Goal: Information Seeking & Learning: Learn about a topic

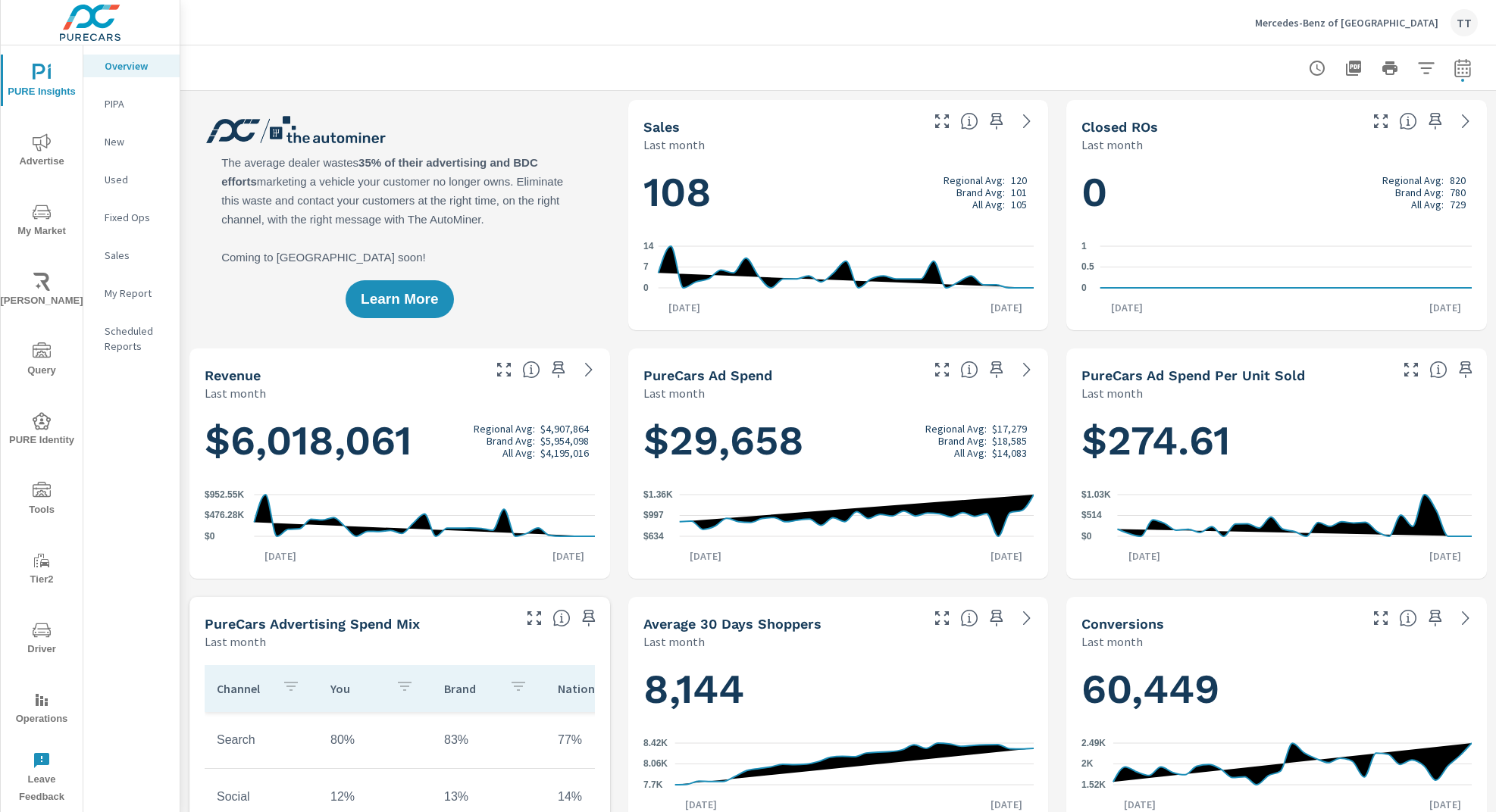
scroll to position [1, 0]
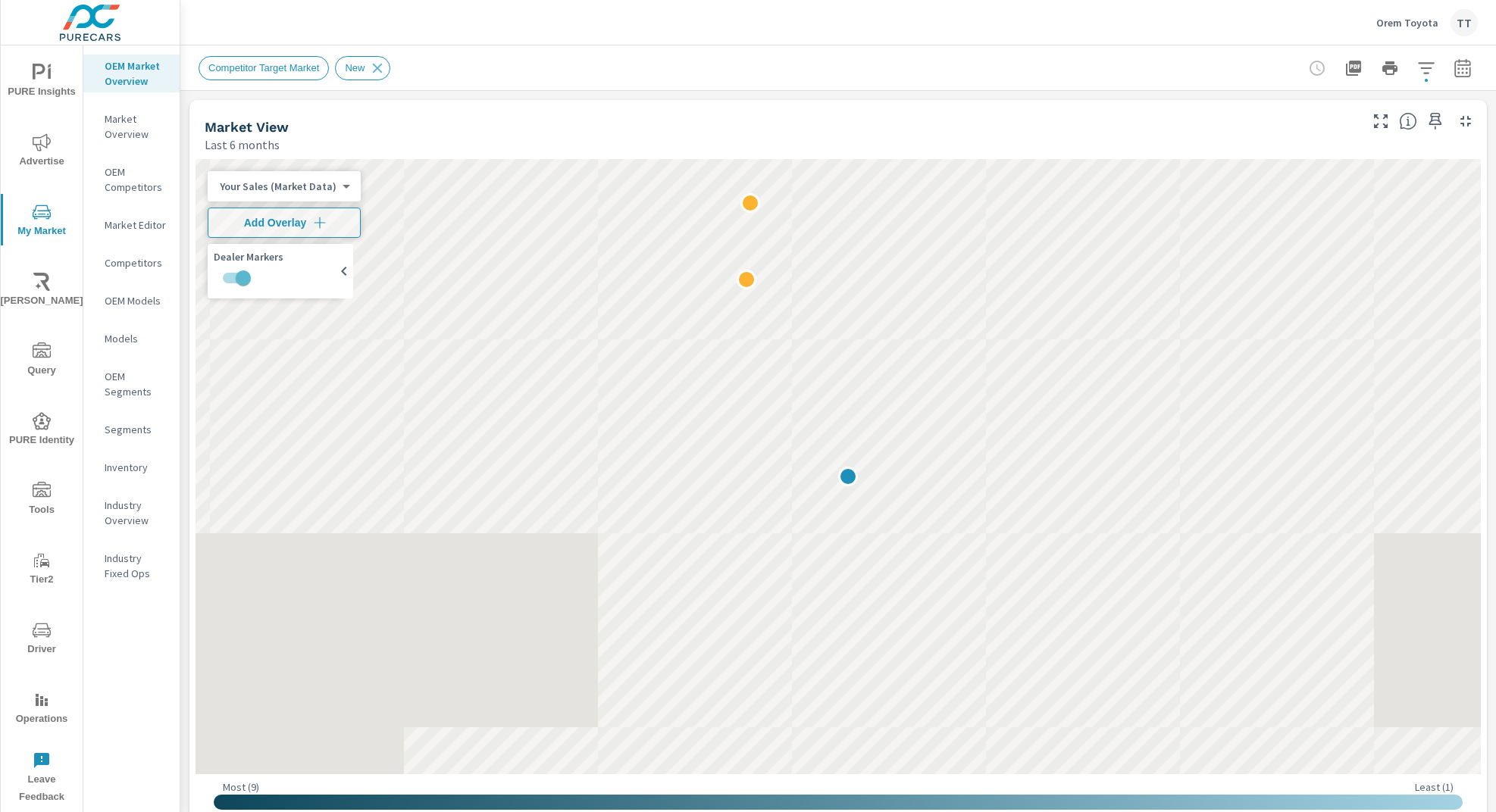
scroll to position [1009, 0]
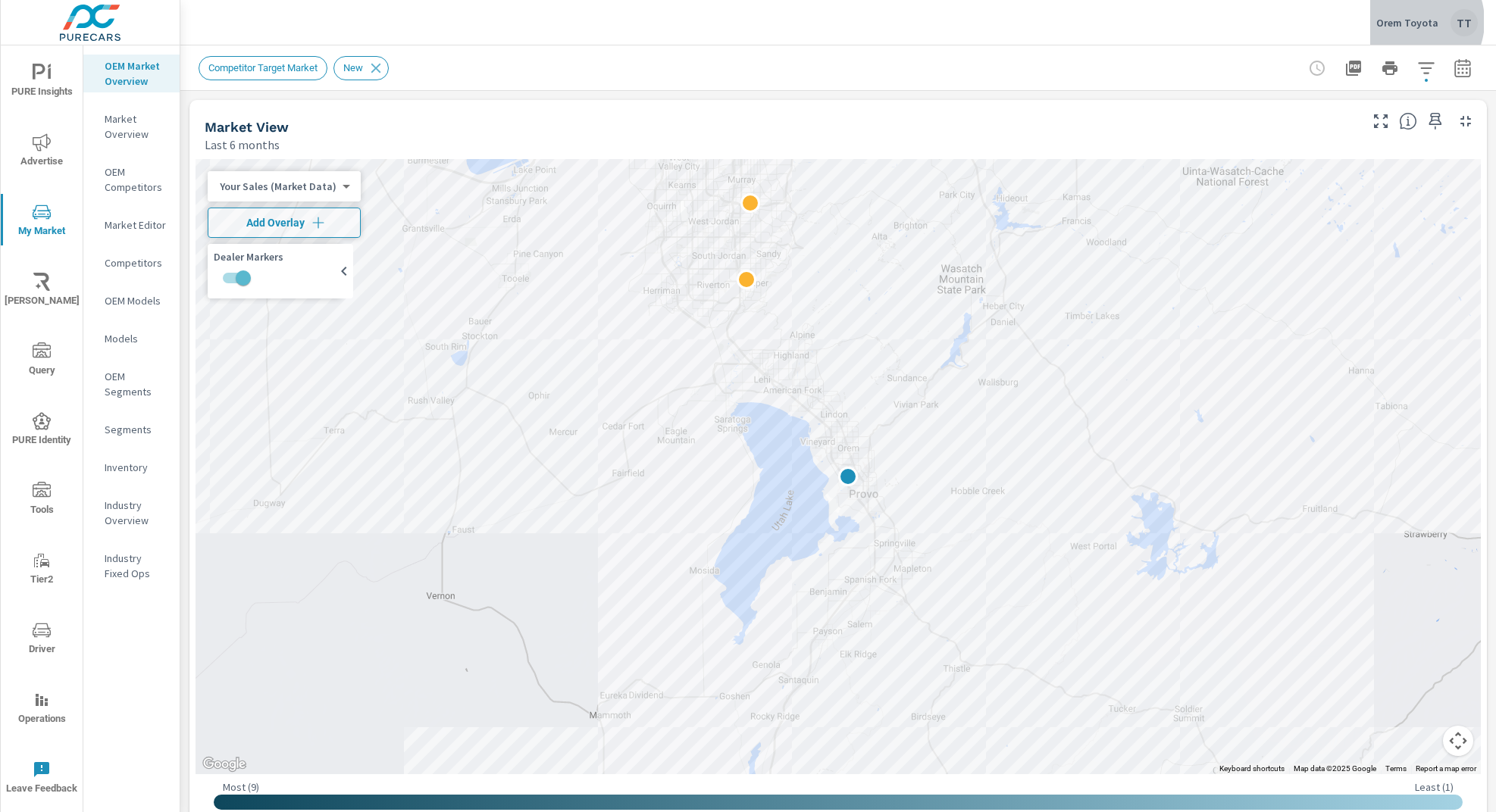
click at [1411, 22] on p "Orem Toyota" at bounding box center [1407, 22] width 62 height 13
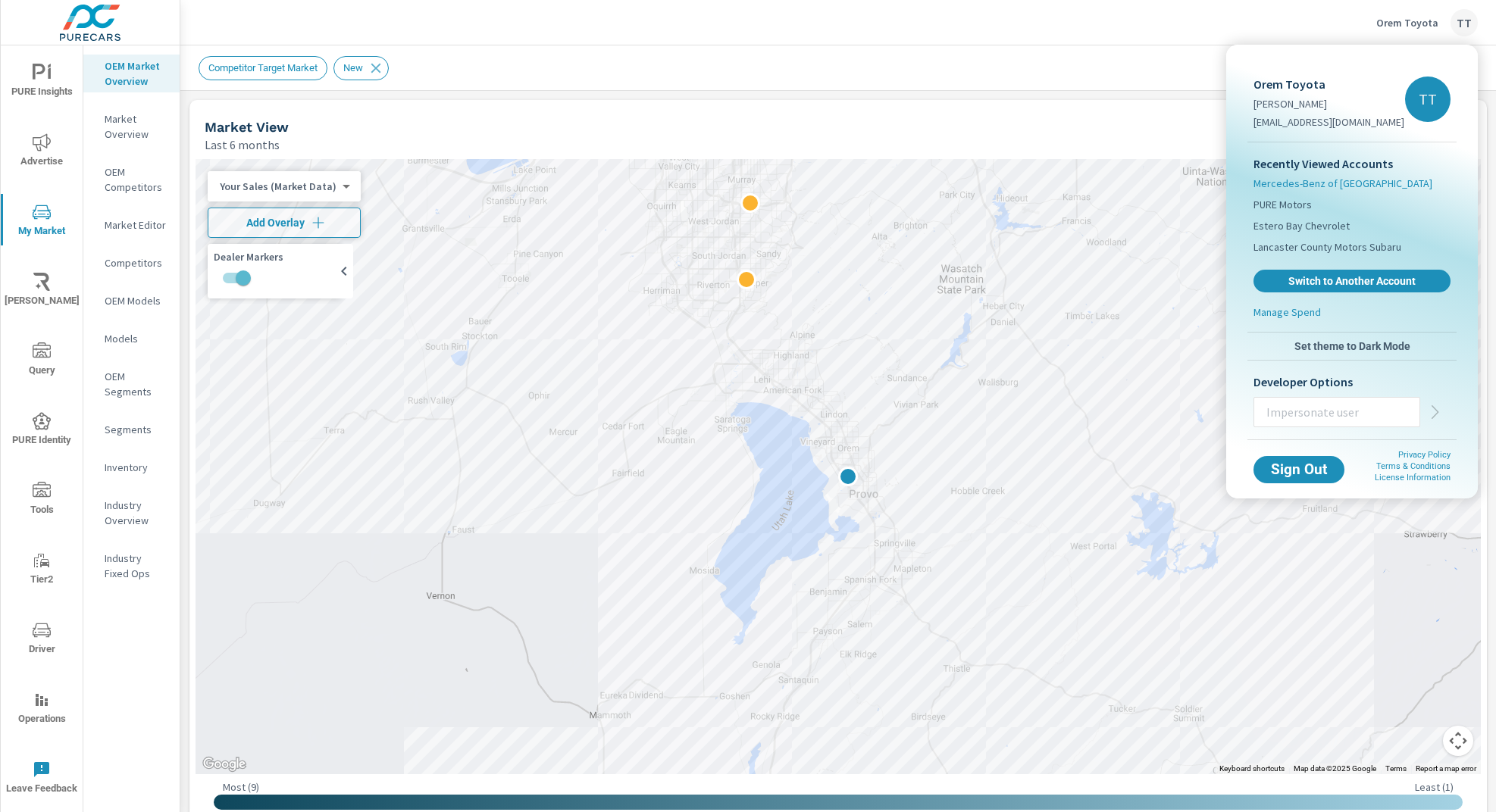
click at [1379, 188] on span "Mercedes-Benz of San Antonio" at bounding box center [1343, 183] width 179 height 15
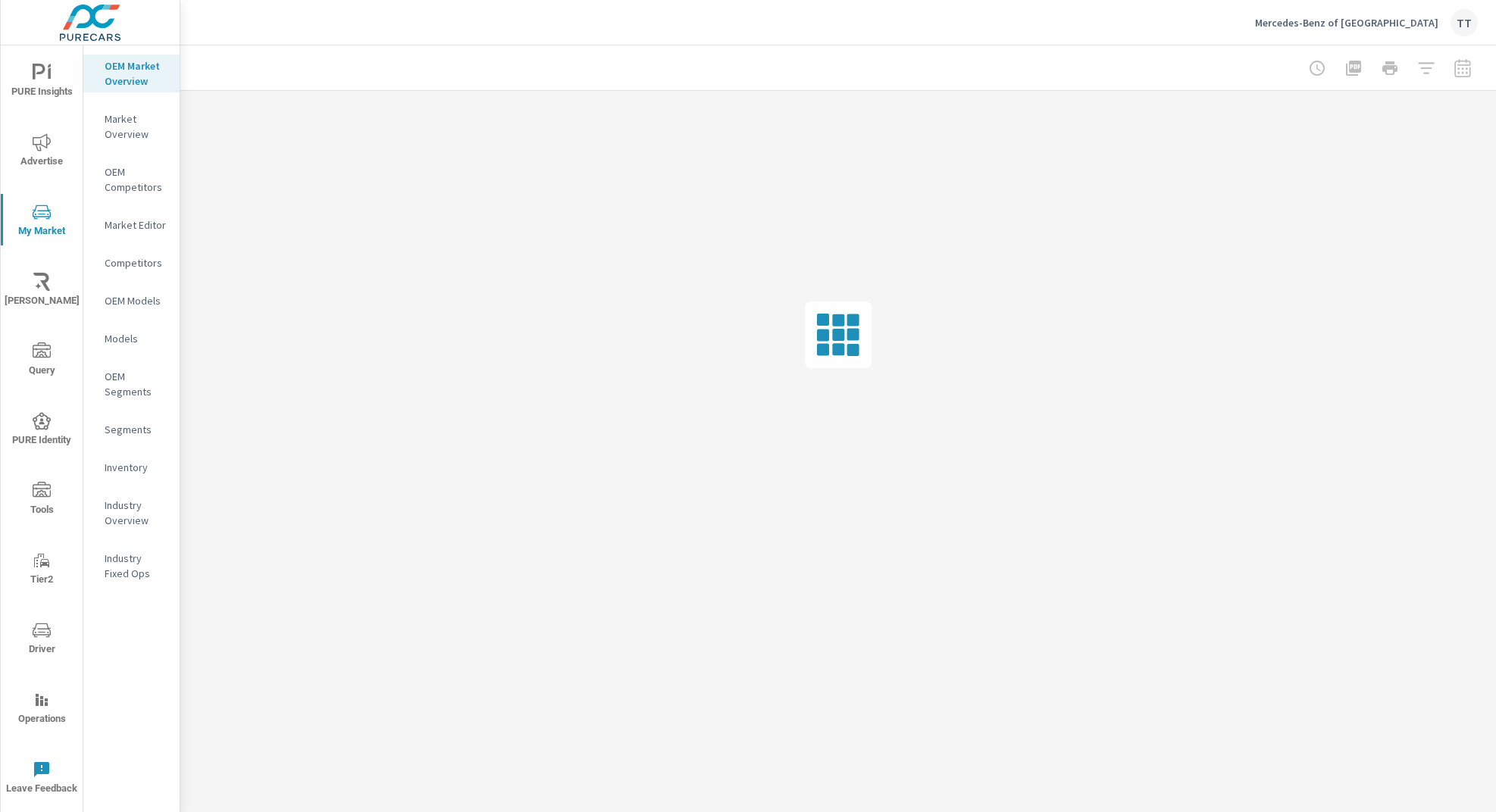
click at [61, 92] on span "PURE Insights" at bounding box center [41, 82] width 73 height 37
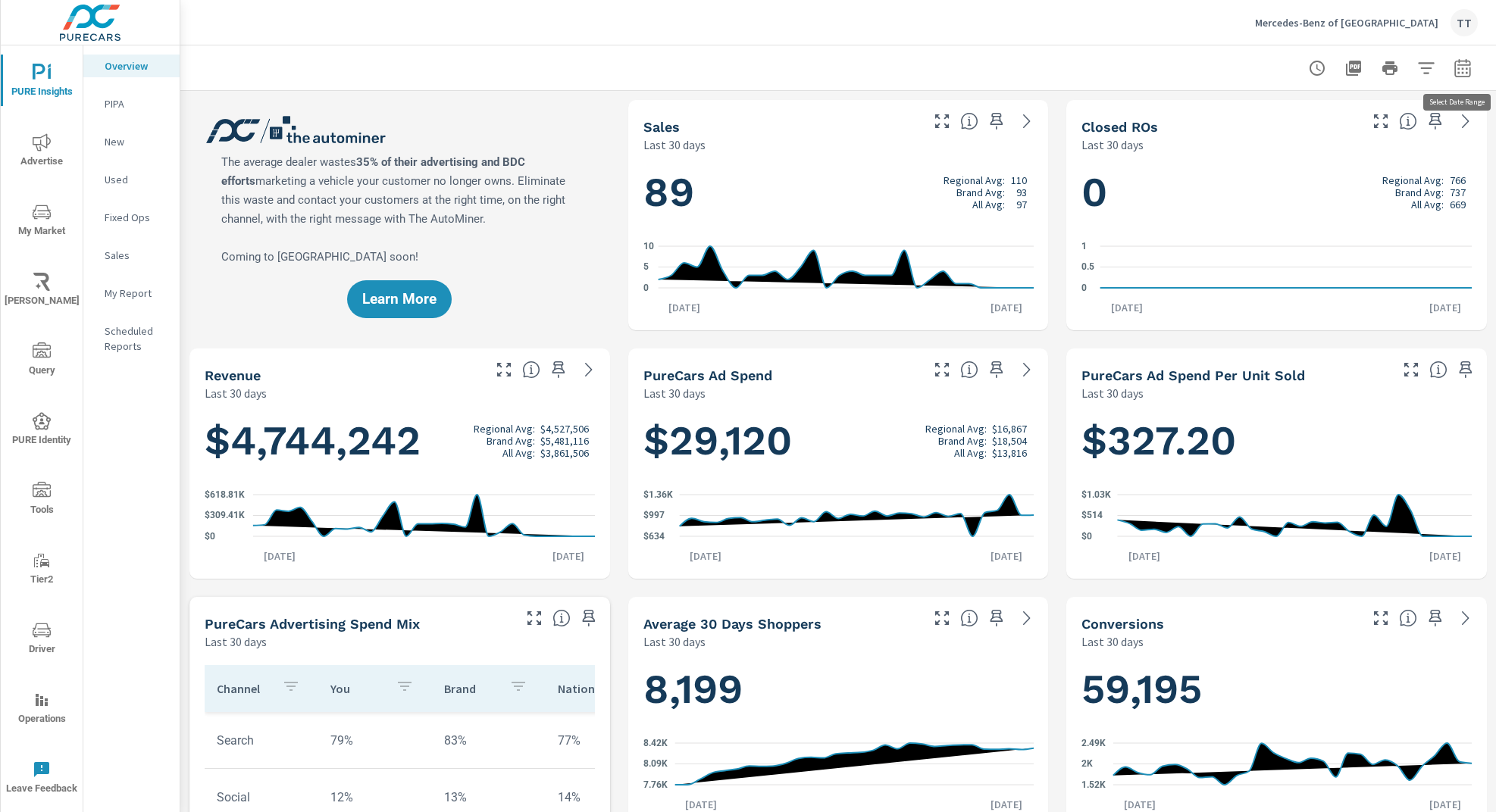
click at [1459, 75] on icon "button" at bounding box center [1463, 68] width 18 height 18
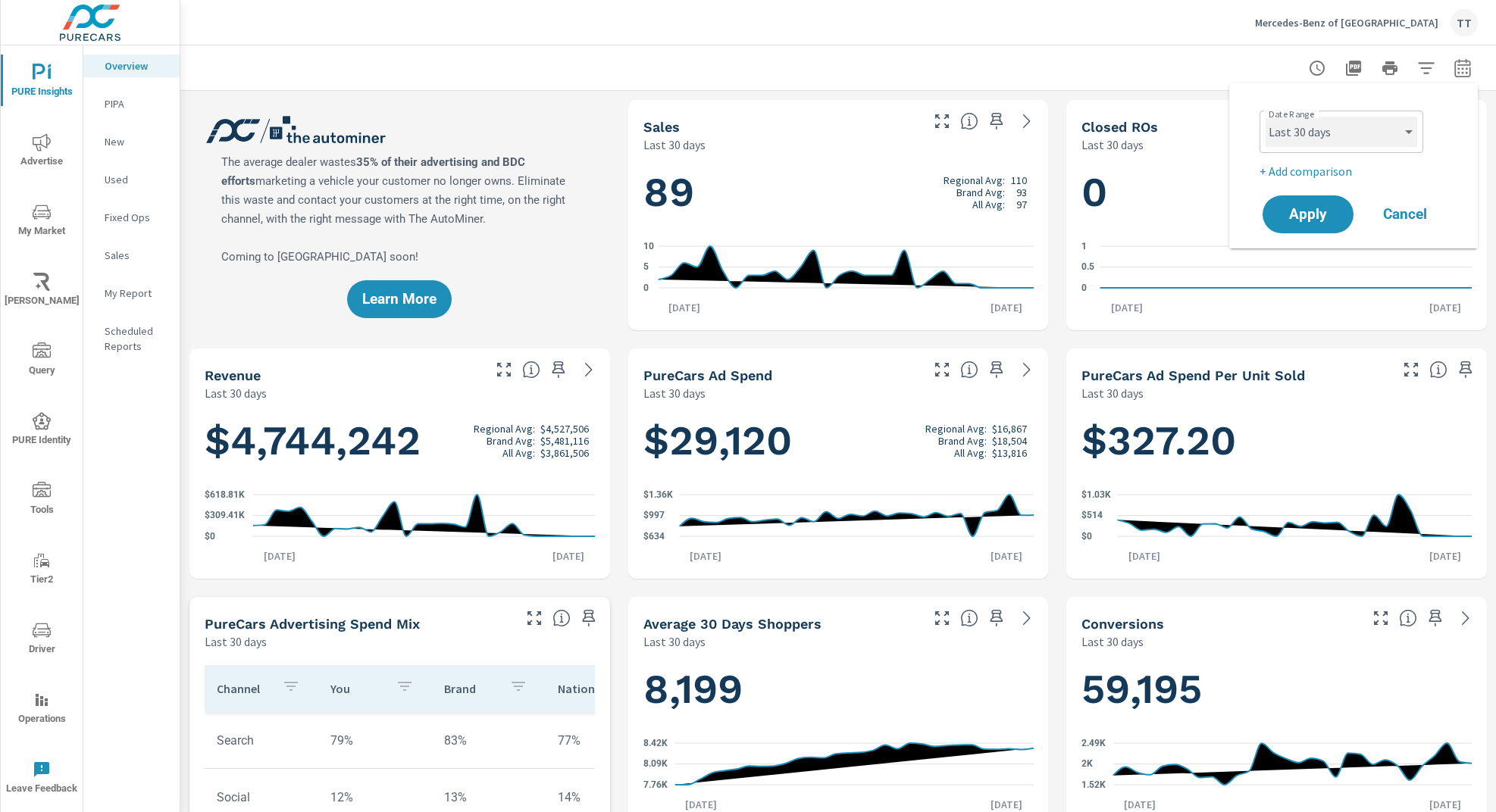
click at [1378, 146] on select "Custom Yesterday Last week Last 7 days Last 14 days Last 30 days Last 45 days L…" at bounding box center [1341, 132] width 152 height 31
click at [1265, 117] on select "Custom Yesterday Last week Last 7 days Last 14 days Last 30 days Last 45 days L…" at bounding box center [1341, 132] width 152 height 31
select select "Last 365 days"
click at [1294, 220] on span "Apply" at bounding box center [1308, 214] width 62 height 14
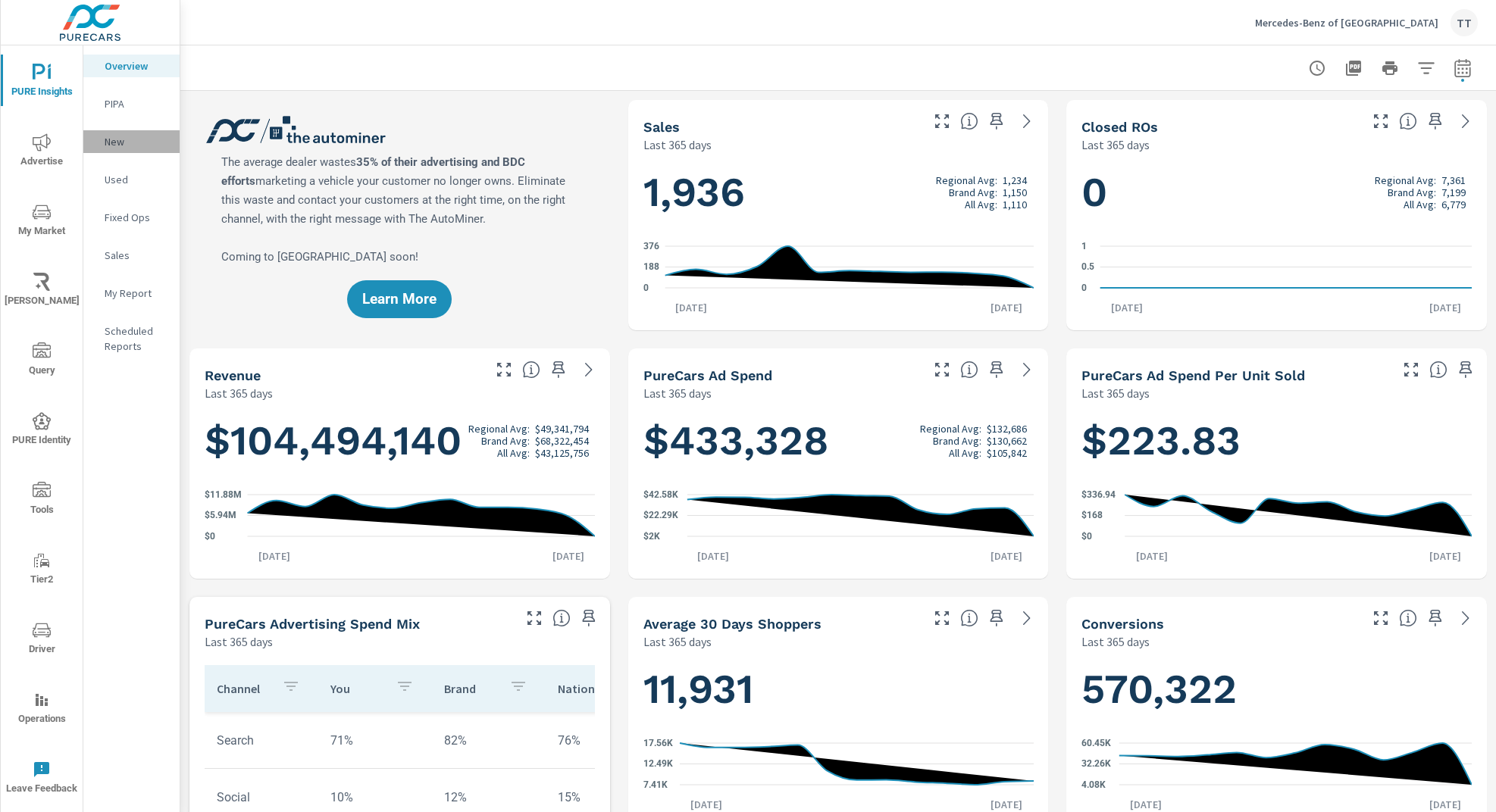
click at [146, 139] on p "New" at bounding box center [136, 142] width 63 height 15
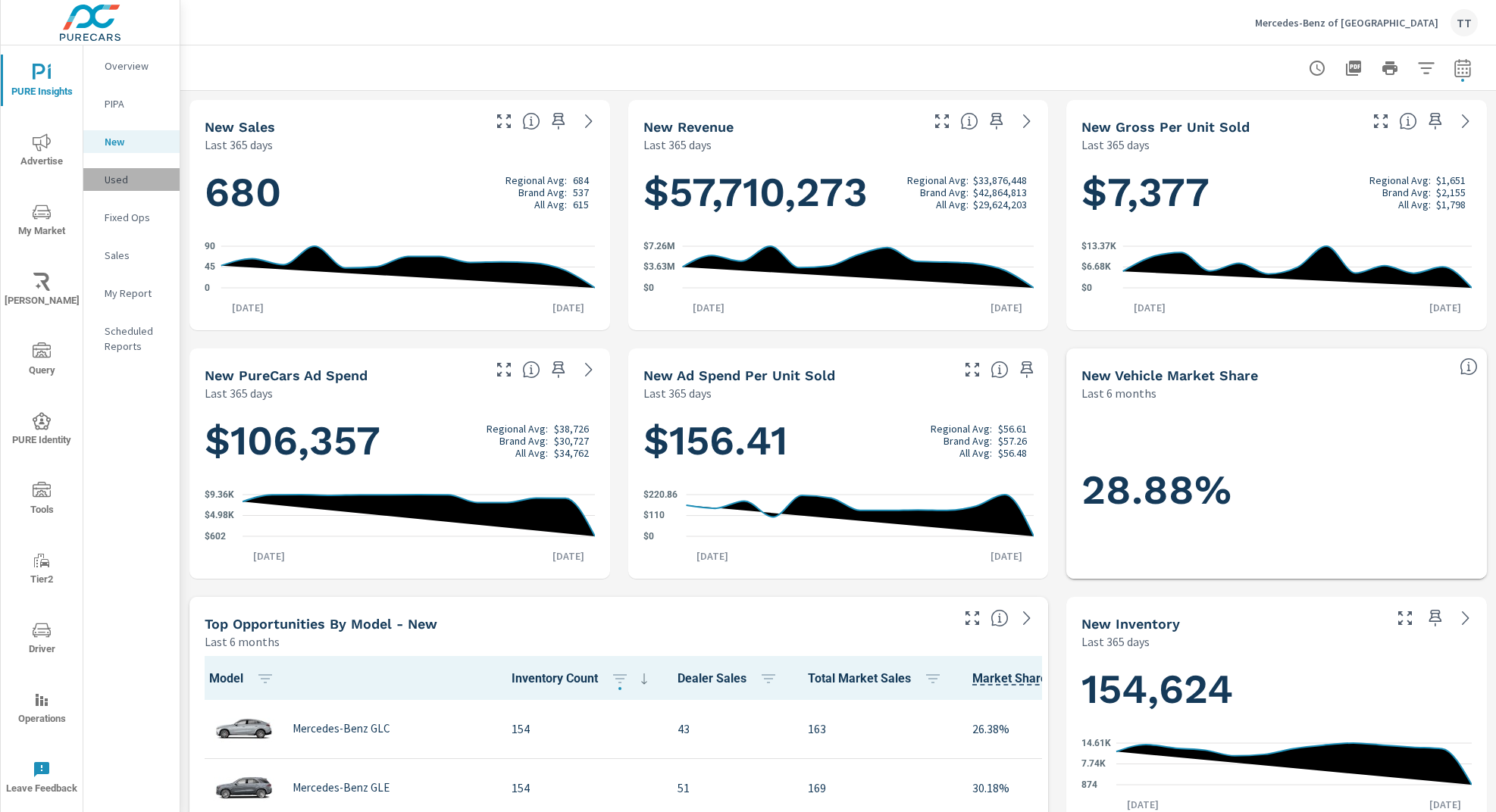
click at [117, 175] on p "Used" at bounding box center [136, 179] width 63 height 15
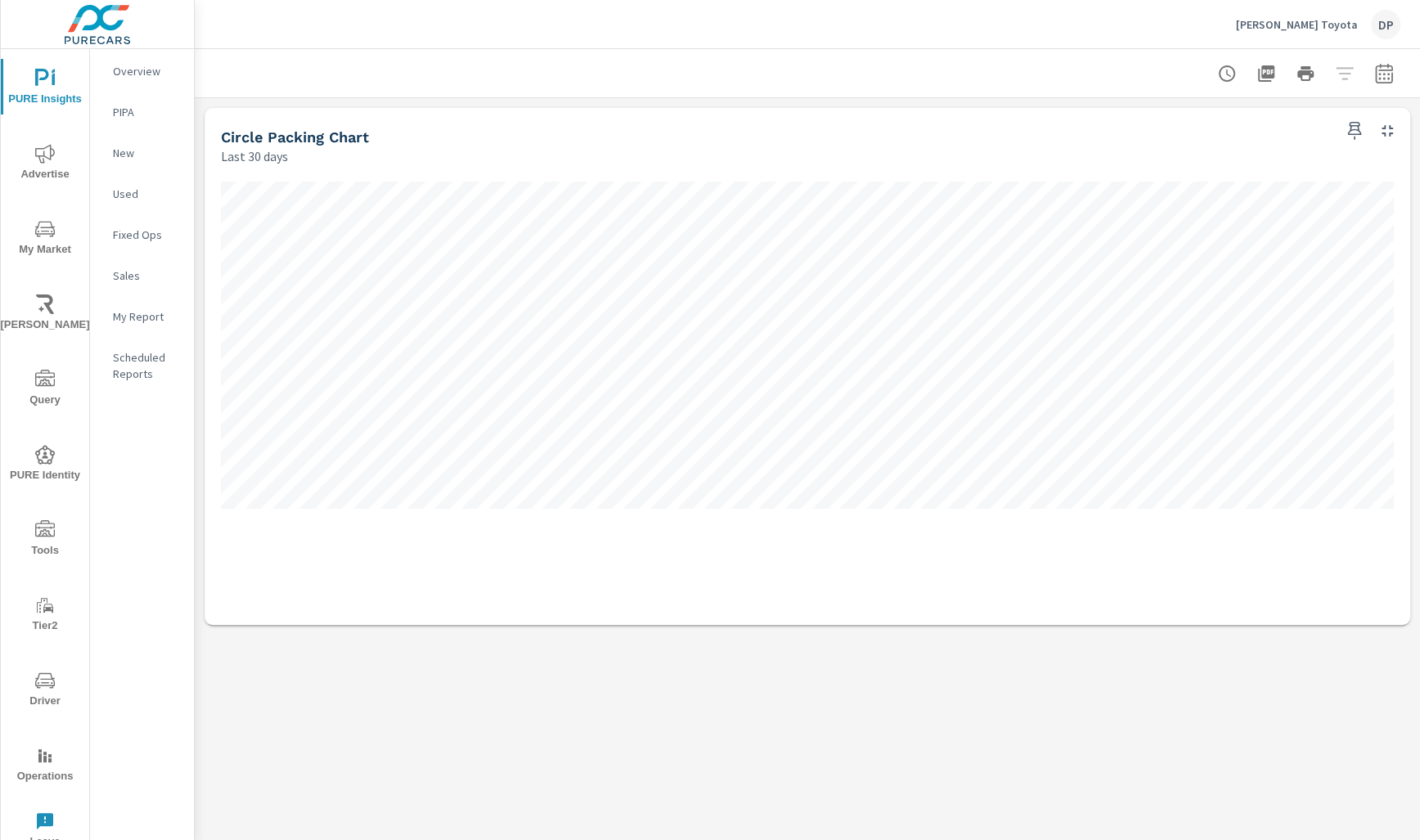
click at [333, 771] on div "Circle Packing Chart Demo Sterling McCall Toyota Report date range: Aug 04, 202…" at bounding box center [806, 444] width 1225 height 791
click at [607, 819] on div "Circle Packing Chart Demo Sterling McCall Toyota Report date range: Aug 04, 202…" at bounding box center [806, 444] width 1225 height 791
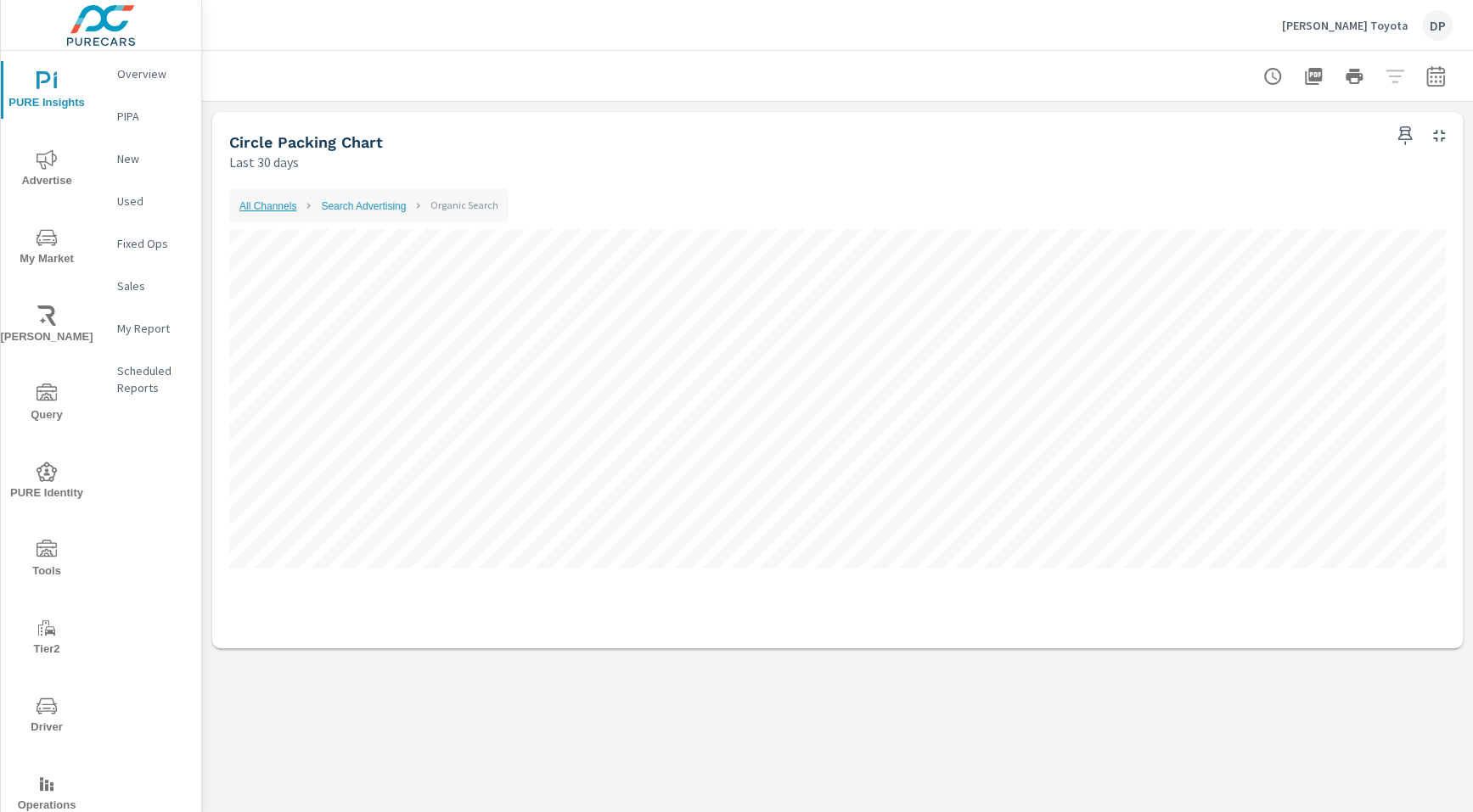
click at [247, 206] on link "All Channels" at bounding box center [268, 206] width 57 height 12
click at [322, 767] on div "Circle Packing Chart Demo Sterling McCall Toyota Report date range: Aug 04, 202…" at bounding box center [836, 431] width 1270 height 761
click at [1409, 133] on icon "button" at bounding box center [1405, 136] width 20 height 20
click at [154, 337] on div "My Report" at bounding box center [147, 328] width 108 height 25
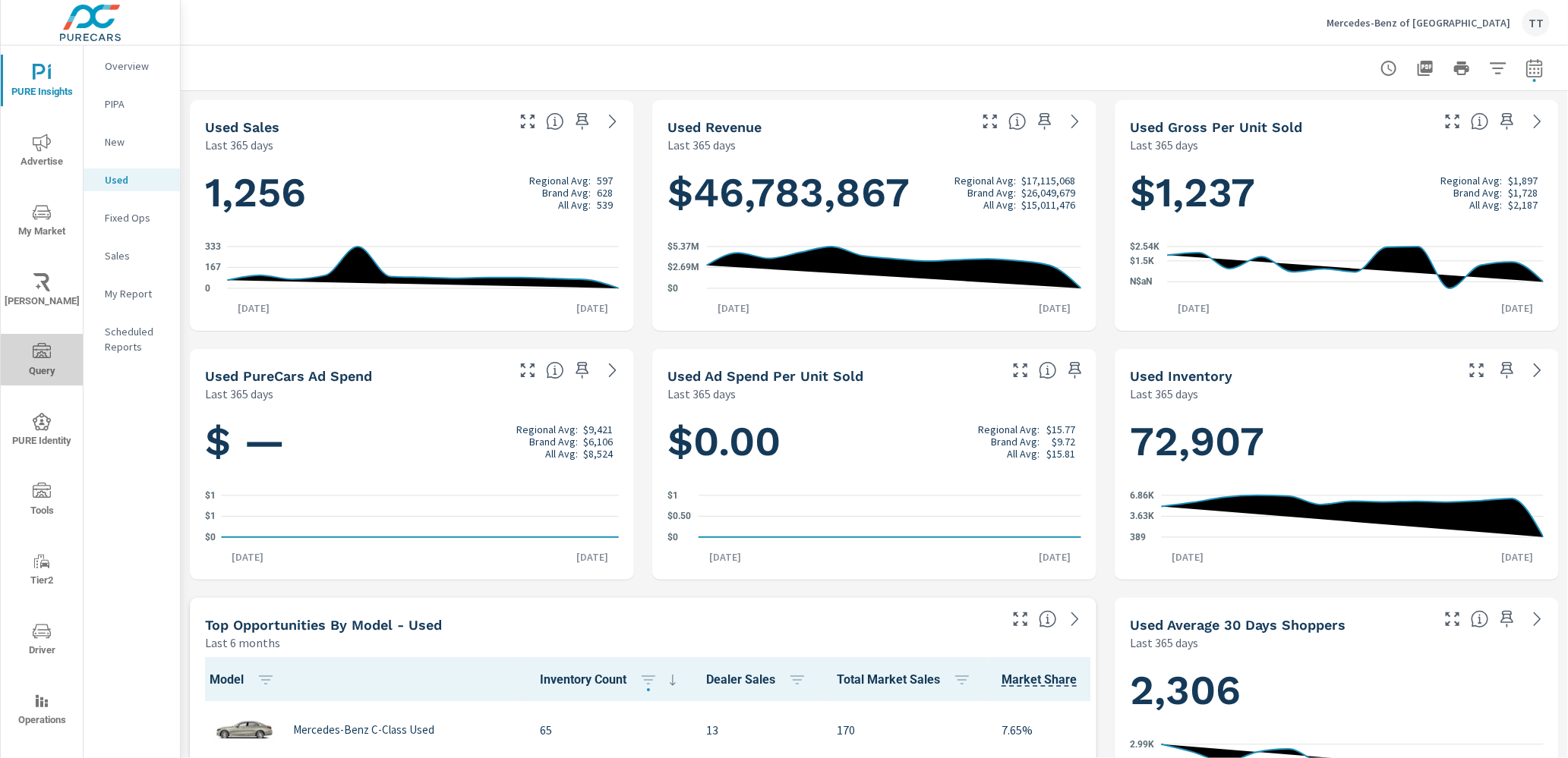
click at [31, 367] on span "Query" at bounding box center [42, 362] width 73 height 37
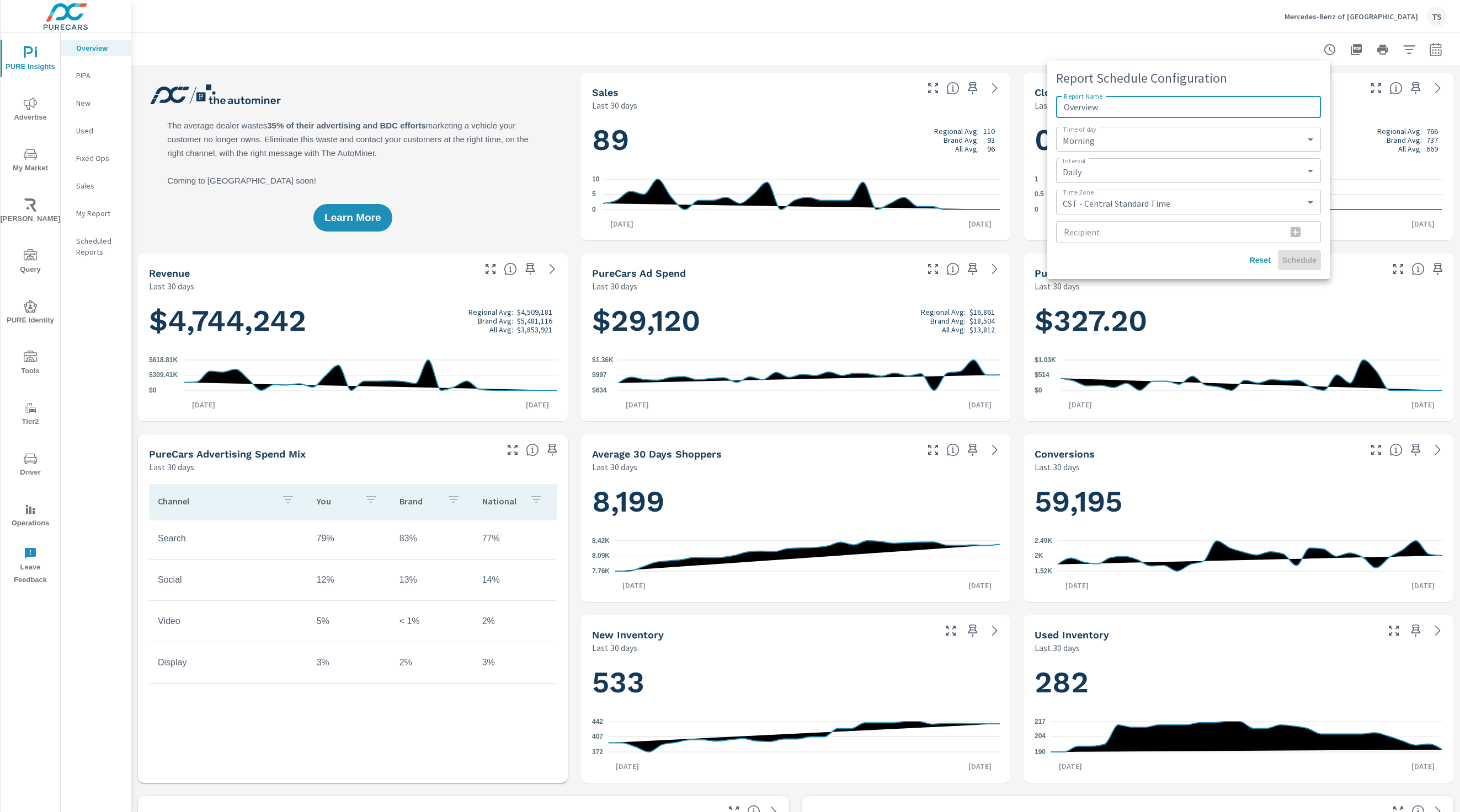
scroll to position [1, 0]
drag, startPoint x: 714, startPoint y: 140, endPoint x: 918, endPoint y: 164, distance: 205.4
click at [714, 140] on div at bounding box center [730, 406] width 1460 height 812
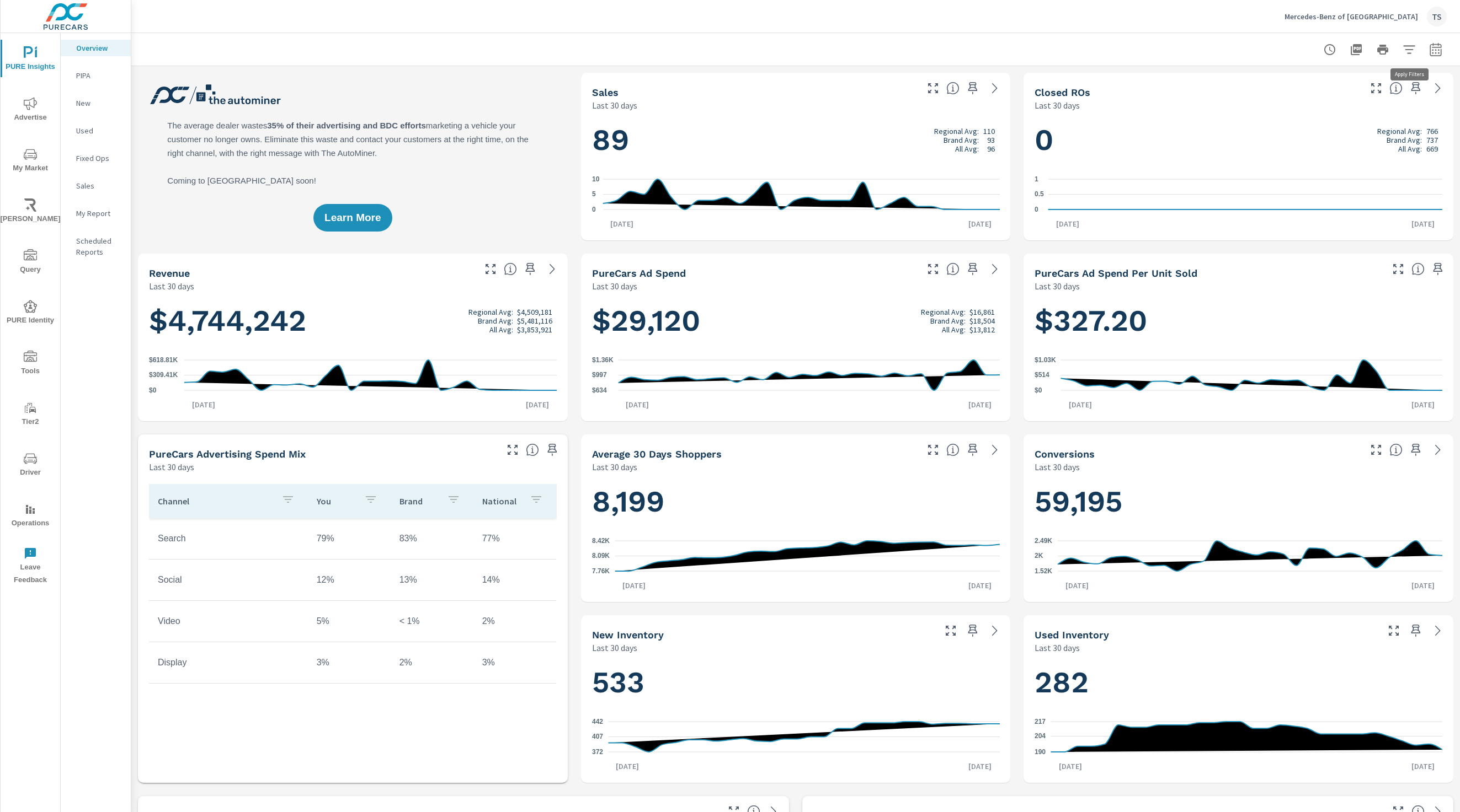
click at [1408, 54] on icon "button" at bounding box center [1409, 50] width 13 height 13
click at [1371, 74] on li "Condition" at bounding box center [1336, 78] width 168 height 27
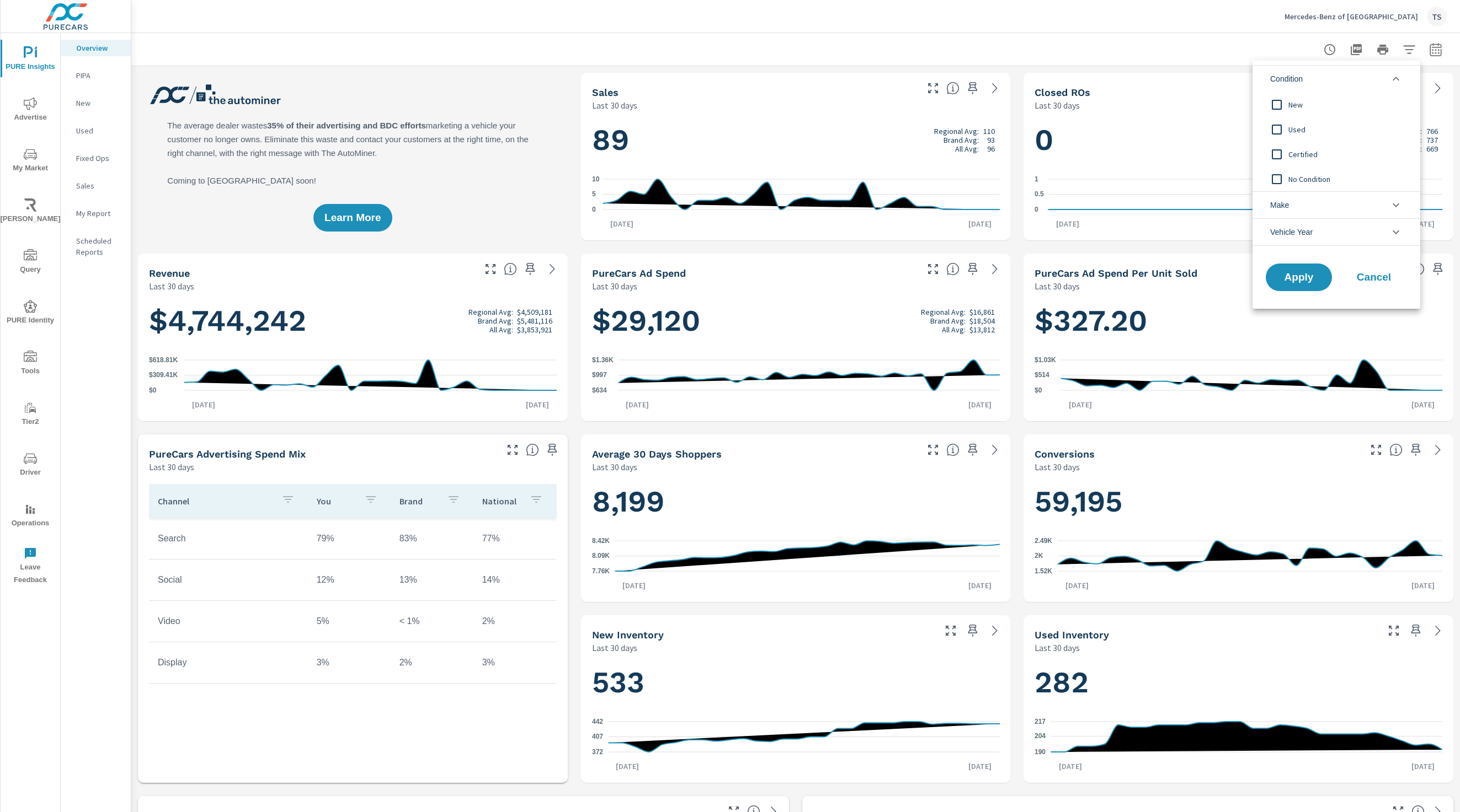
drag, startPoint x: 1276, startPoint y: 39, endPoint x: 1314, endPoint y: 36, distance: 38.1
click at [1280, 38] on div at bounding box center [730, 406] width 1460 height 812
drag, startPoint x: 1453, startPoint y: 48, endPoint x: 1436, endPoint y: 51, distance: 17.3
click at [1442, 51] on div at bounding box center [795, 50] width 1328 height 33
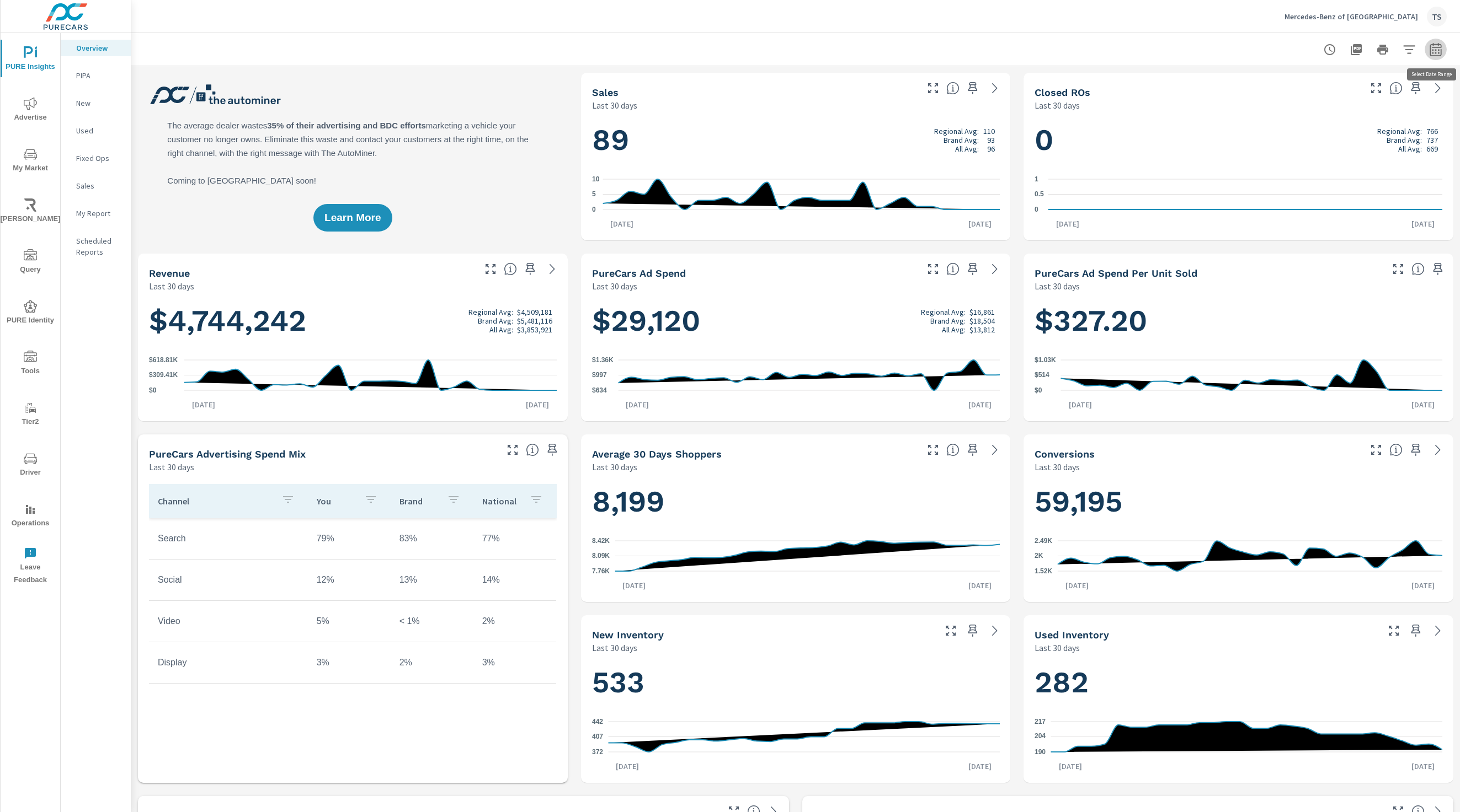
click at [1436, 51] on icon "button" at bounding box center [1436, 50] width 13 height 13
click at [1360, 86] on select "Custom Yesterday Last week Last 7 days Last 14 days Last 30 days Last 45 days L…" at bounding box center [1347, 96] width 111 height 22
click at [1292, 85] on select "Custom Yesterday Last week Last 7 days Last 14 days Last 30 days Last 45 days L…" at bounding box center [1347, 96] width 111 height 22
select select "Last month"
click at [1327, 160] on span "Apply" at bounding box center [1323, 156] width 45 height 10
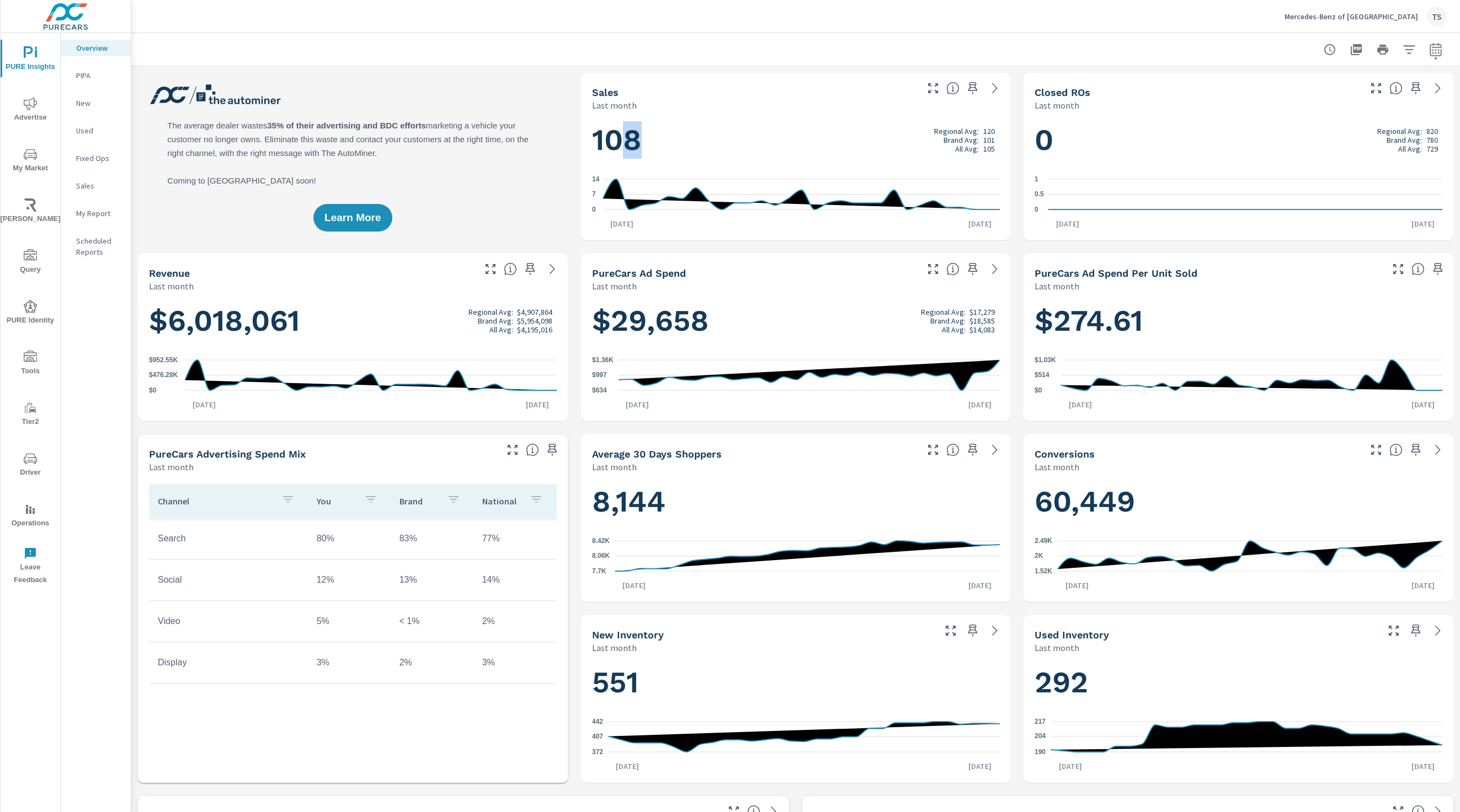
drag, startPoint x: 628, startPoint y: 144, endPoint x: 681, endPoint y: 147, distance: 53.1
click at [681, 147] on h1 "108 Regional Avg: 120 Brand Avg: 101 All Avg: 105" at bounding box center [796, 140] width 408 height 37
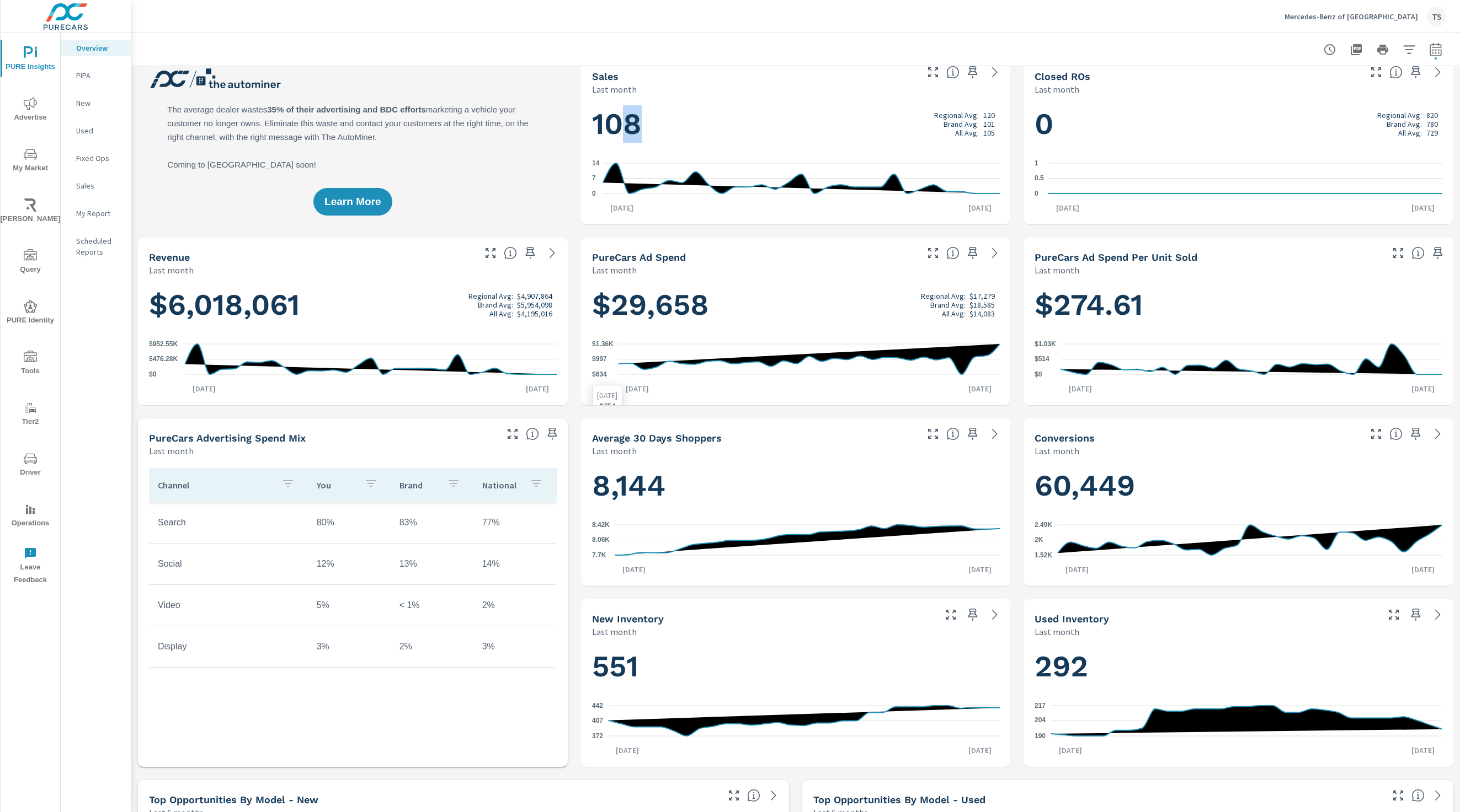
scroll to position [9, 0]
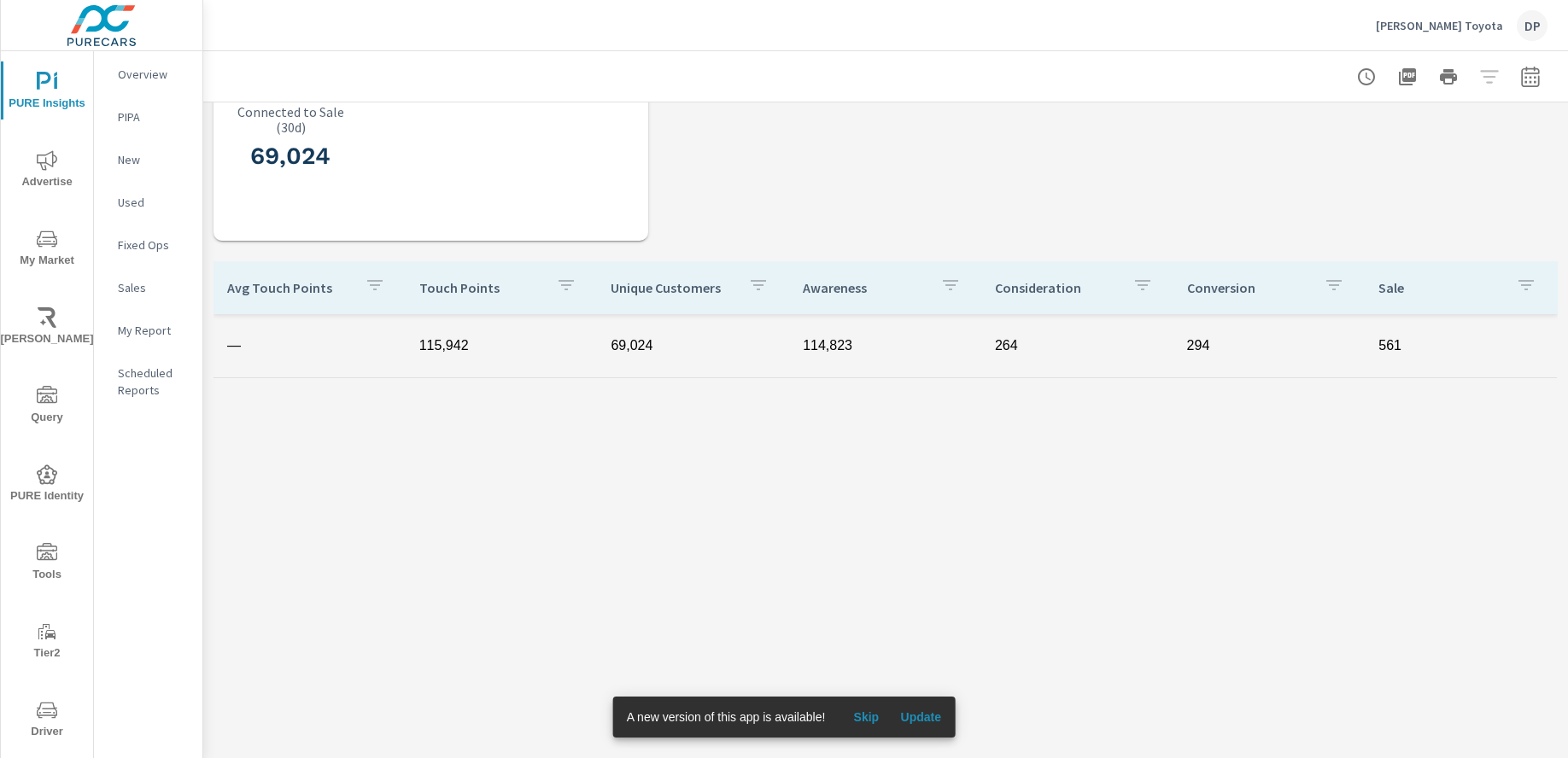
scroll to position [896, 0]
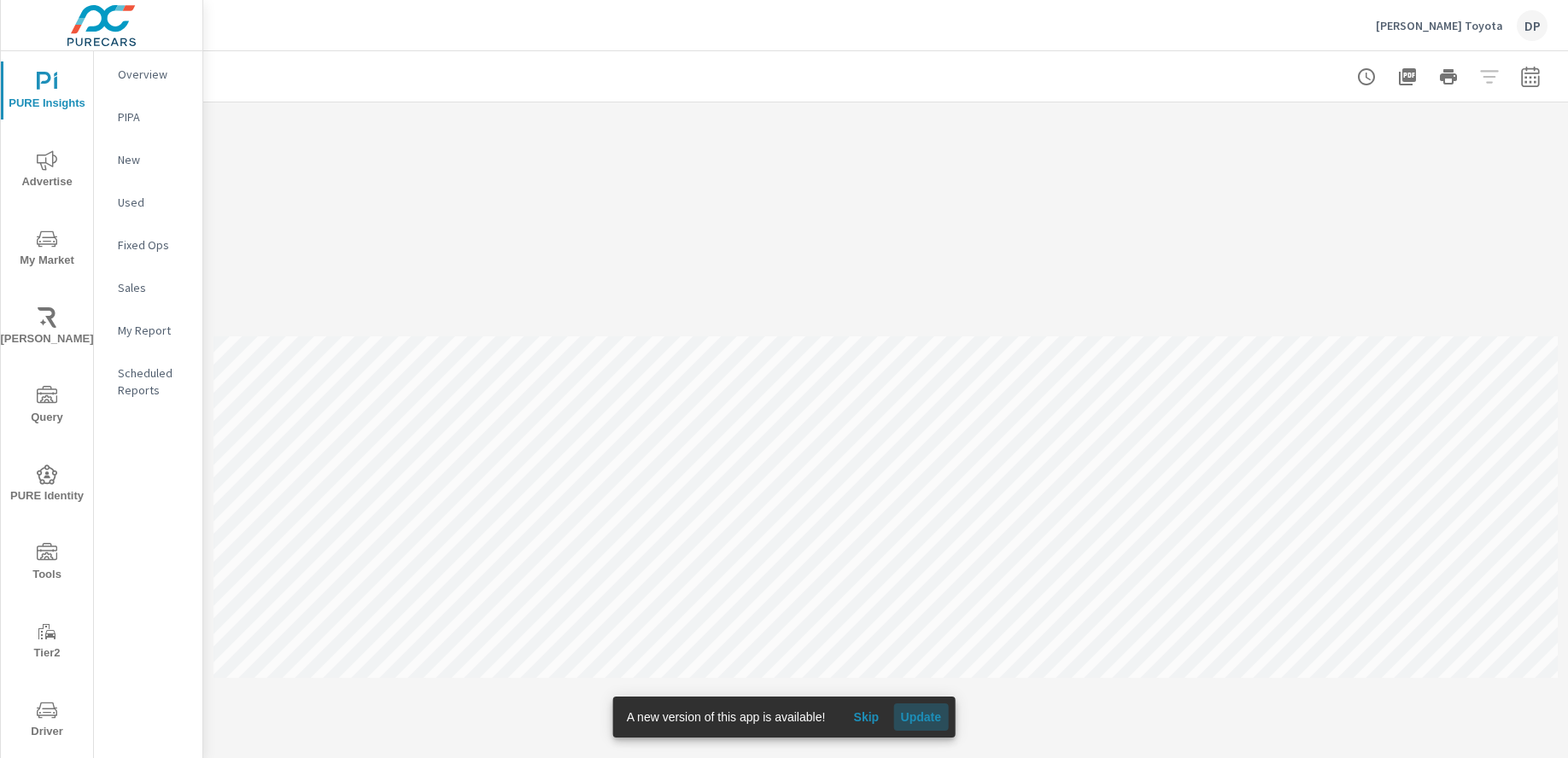
click at [926, 719] on span "Update" at bounding box center [921, 717] width 41 height 15
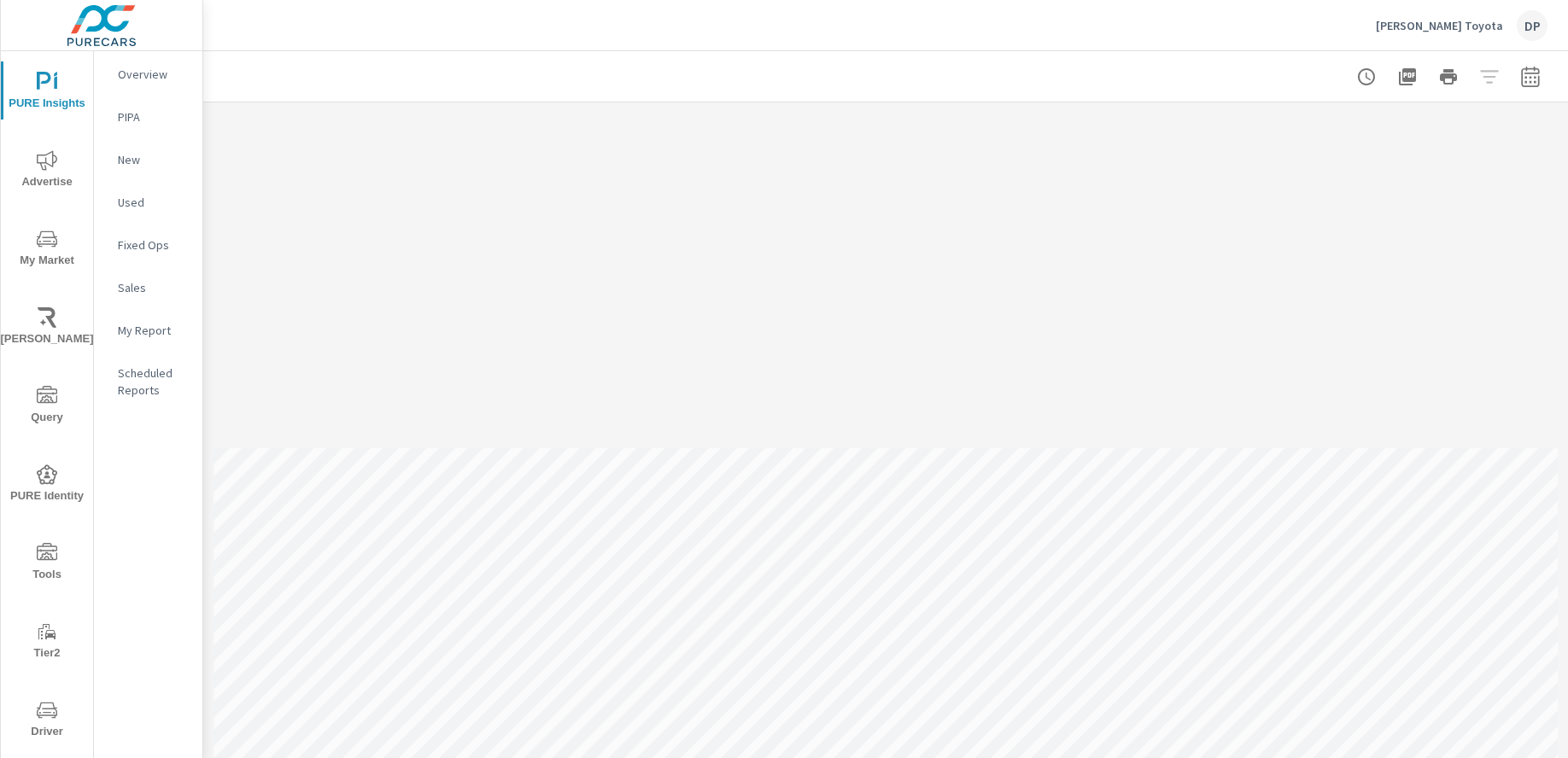
scroll to position [451, 0]
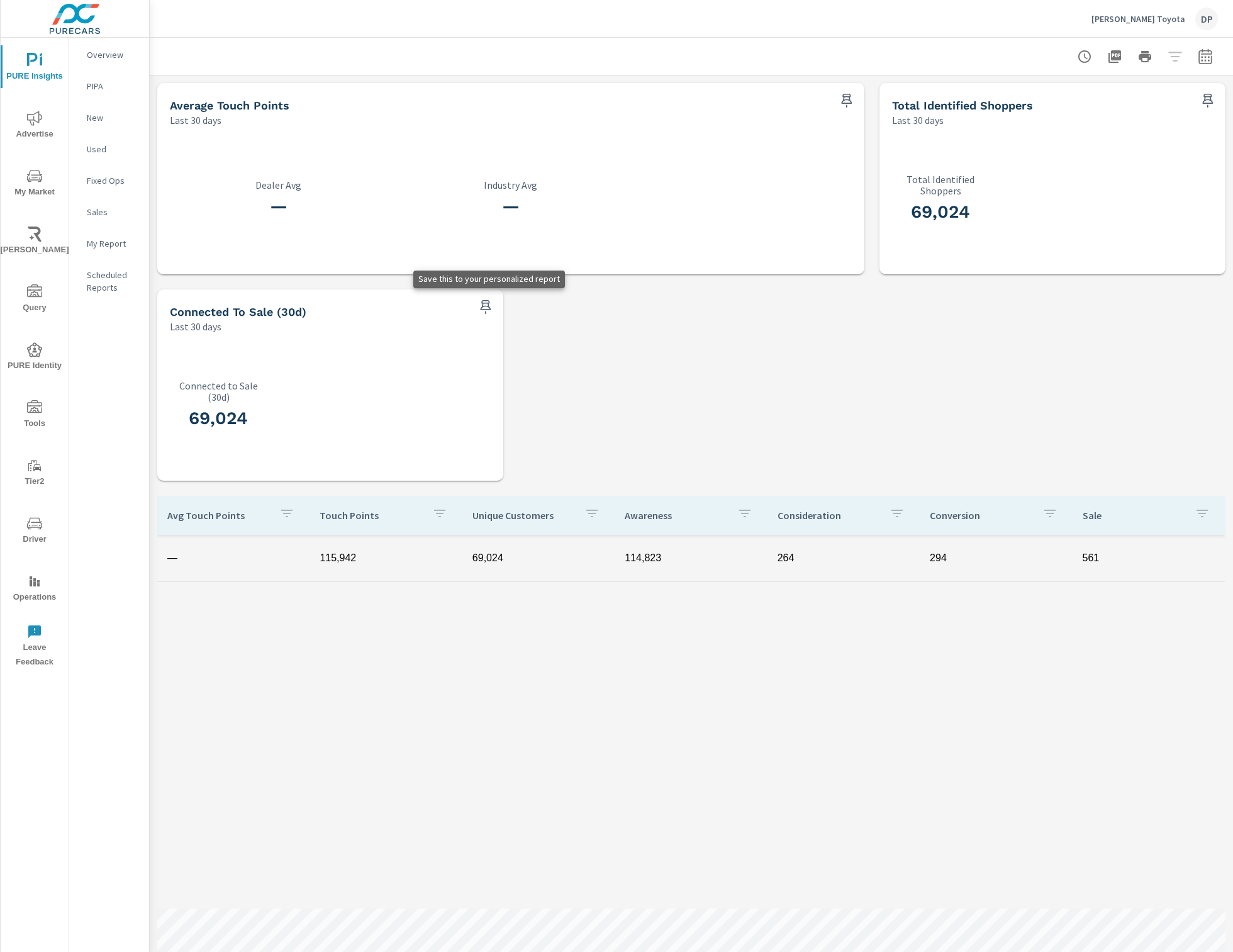
click at [490, 309] on icon "button" at bounding box center [486, 307] width 11 height 14
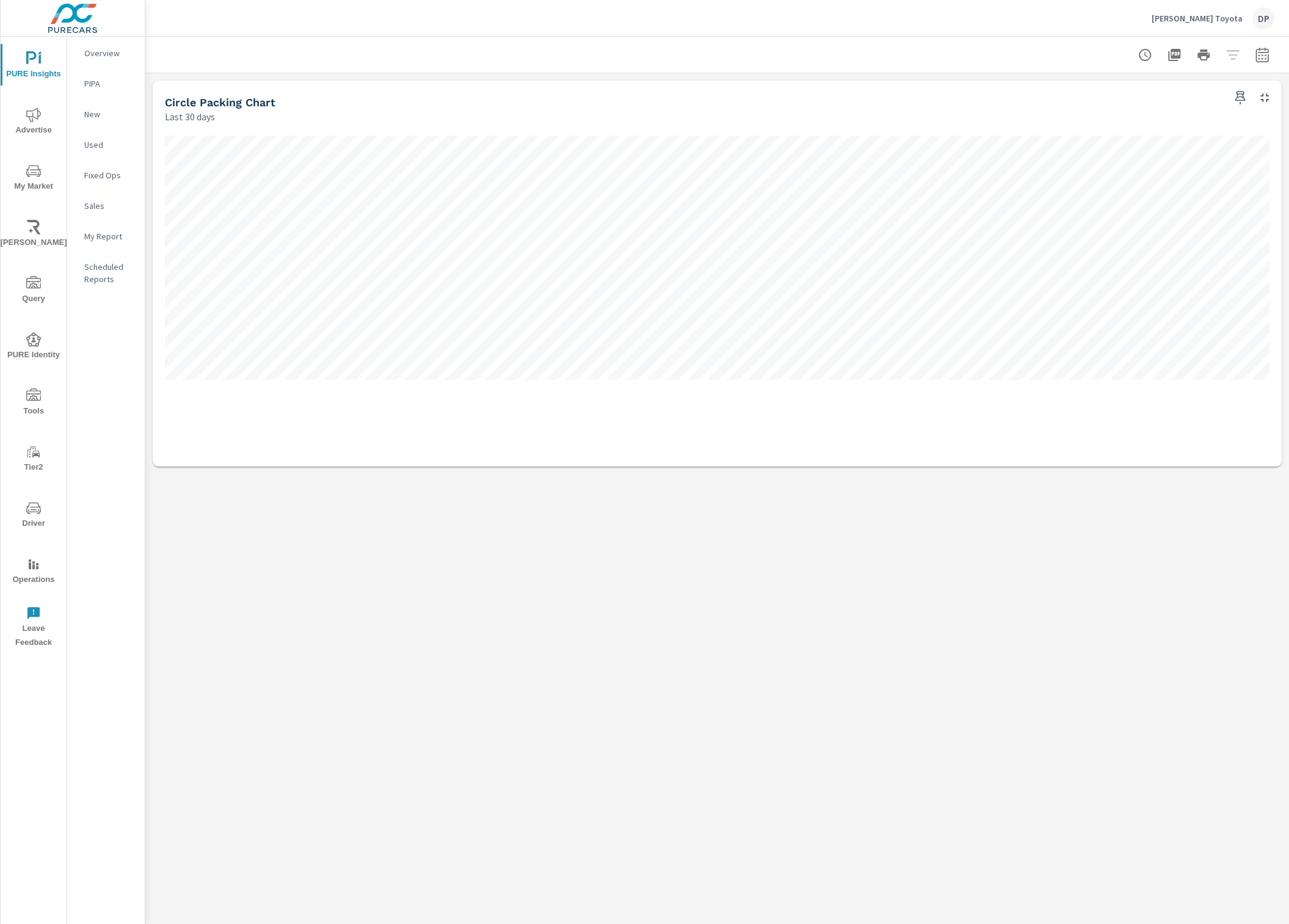
click at [883, 507] on div "Circle Packing Chart Demo [PERSON_NAME] Toyota Report date range: [DATE] - [DAT…" at bounding box center [717, 480] width 1144 height 887
